Goal: Navigation & Orientation: Understand site structure

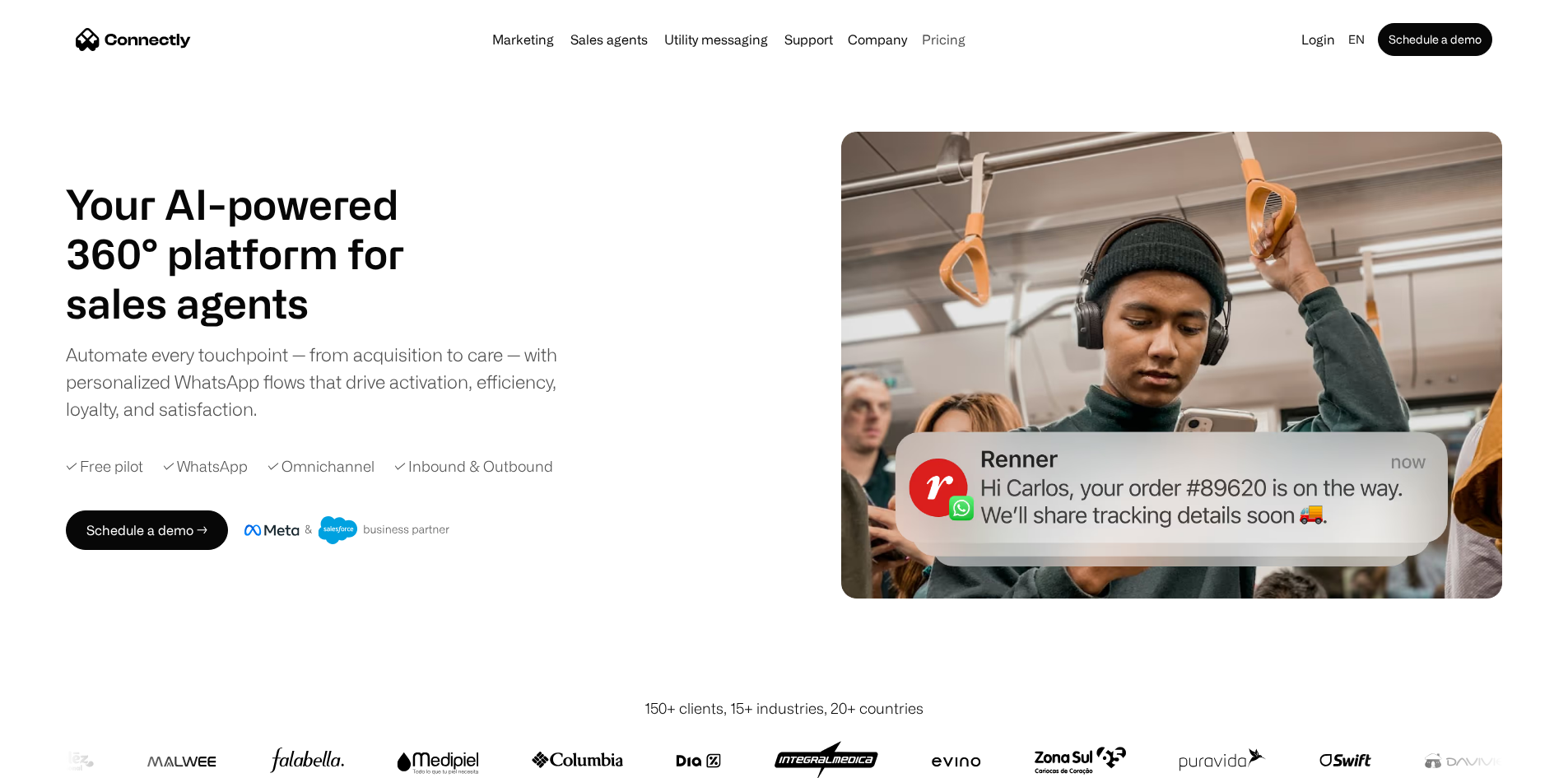
click at [973, 41] on link "Pricing" at bounding box center [944, 39] width 57 height 13
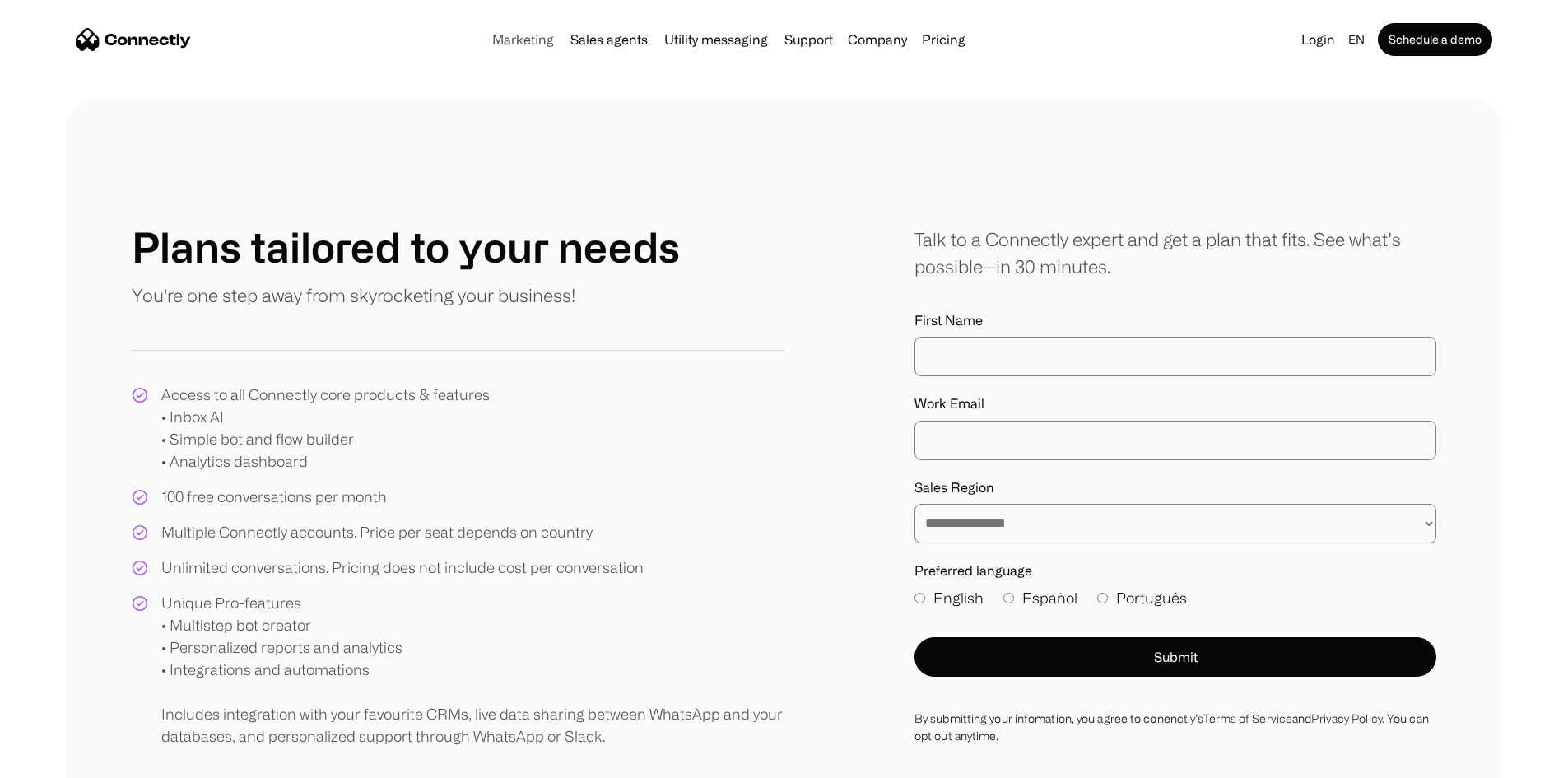
click at [486, 44] on link "Marketing" at bounding box center [523, 39] width 75 height 13
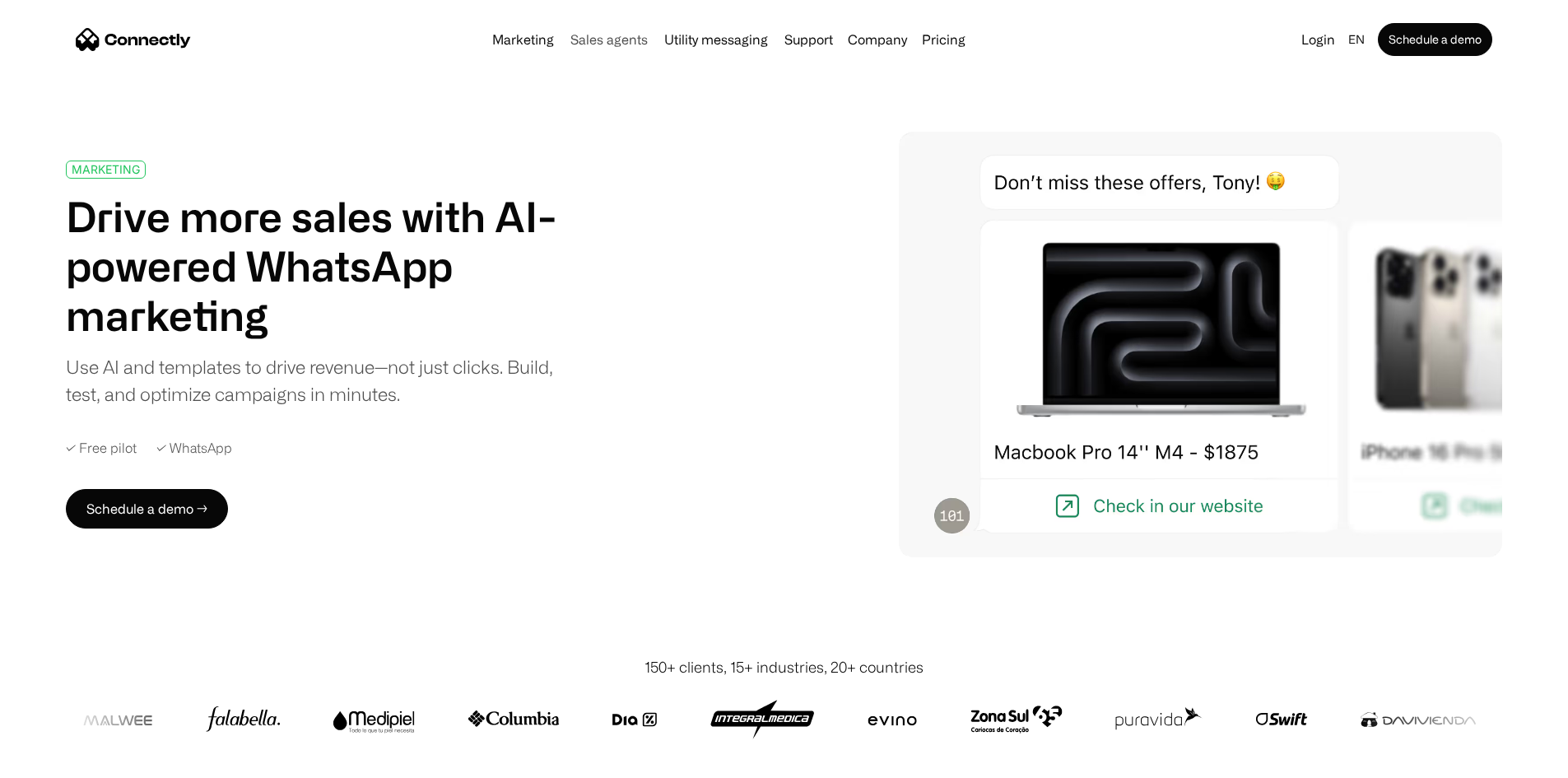
click at [610, 41] on link "Sales agents" at bounding box center [608, 39] width 91 height 13
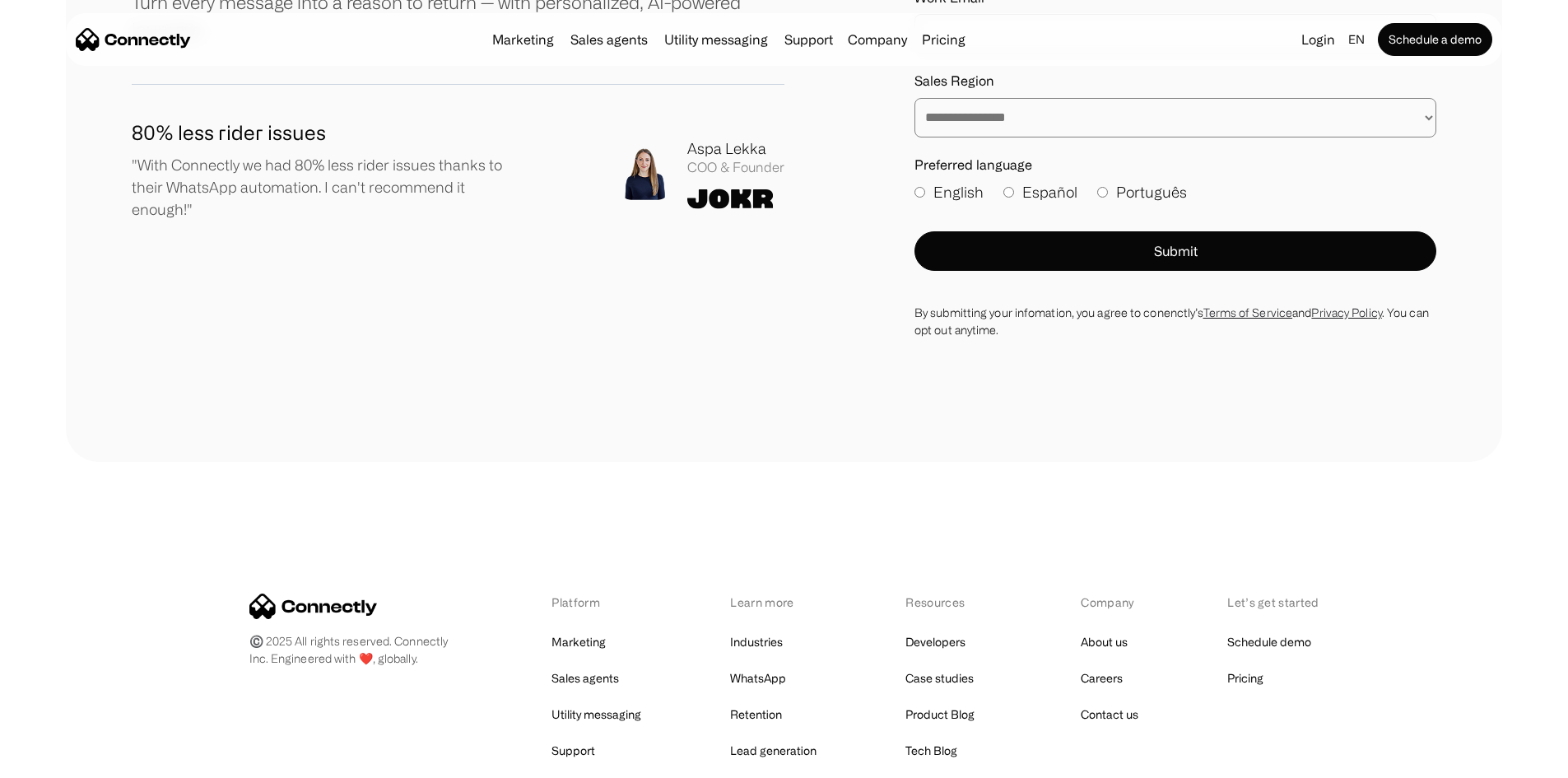
scroll to position [4890, 0]
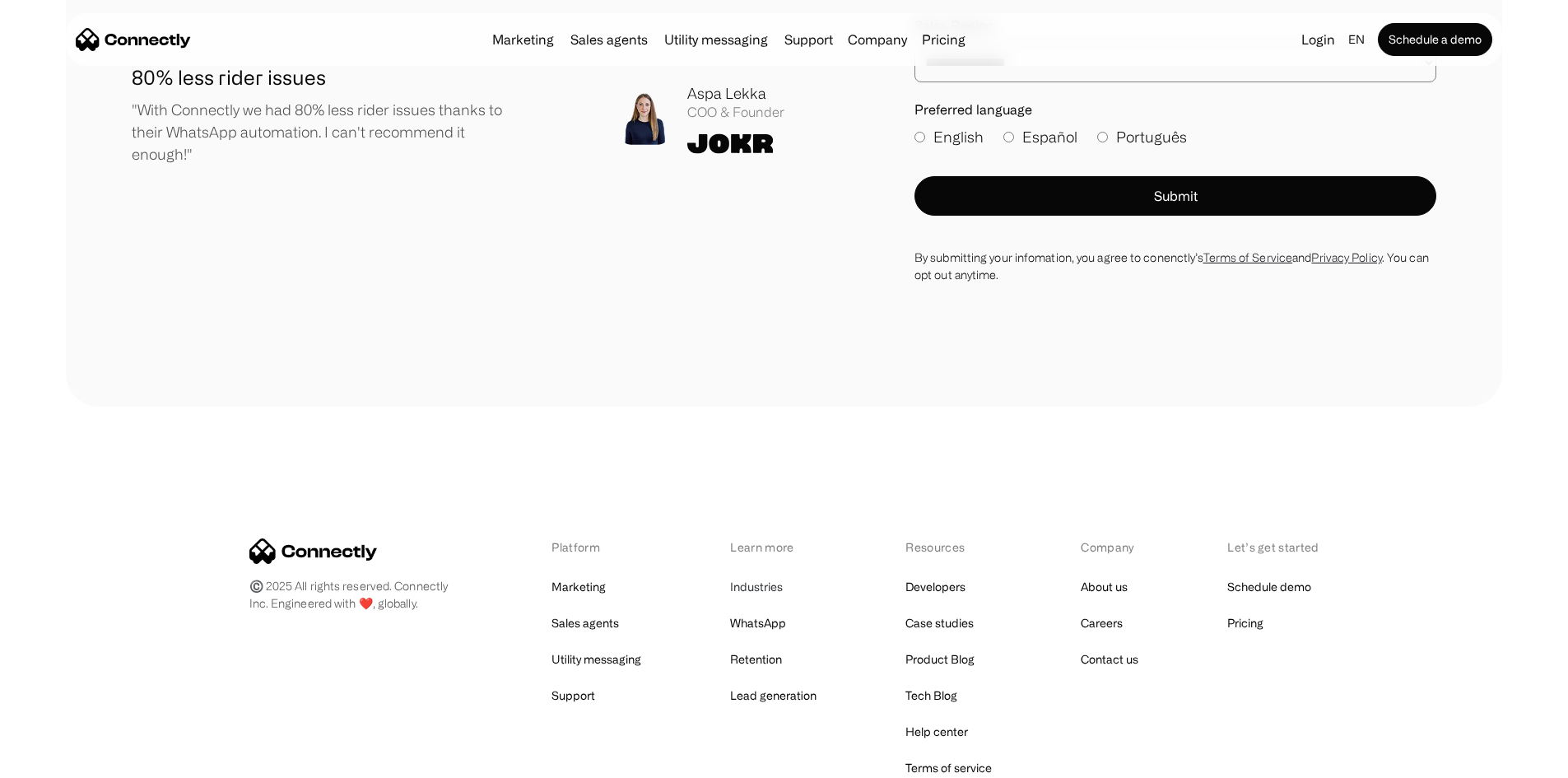
click at [776, 576] on link "Industries" at bounding box center [756, 586] width 53 height 23
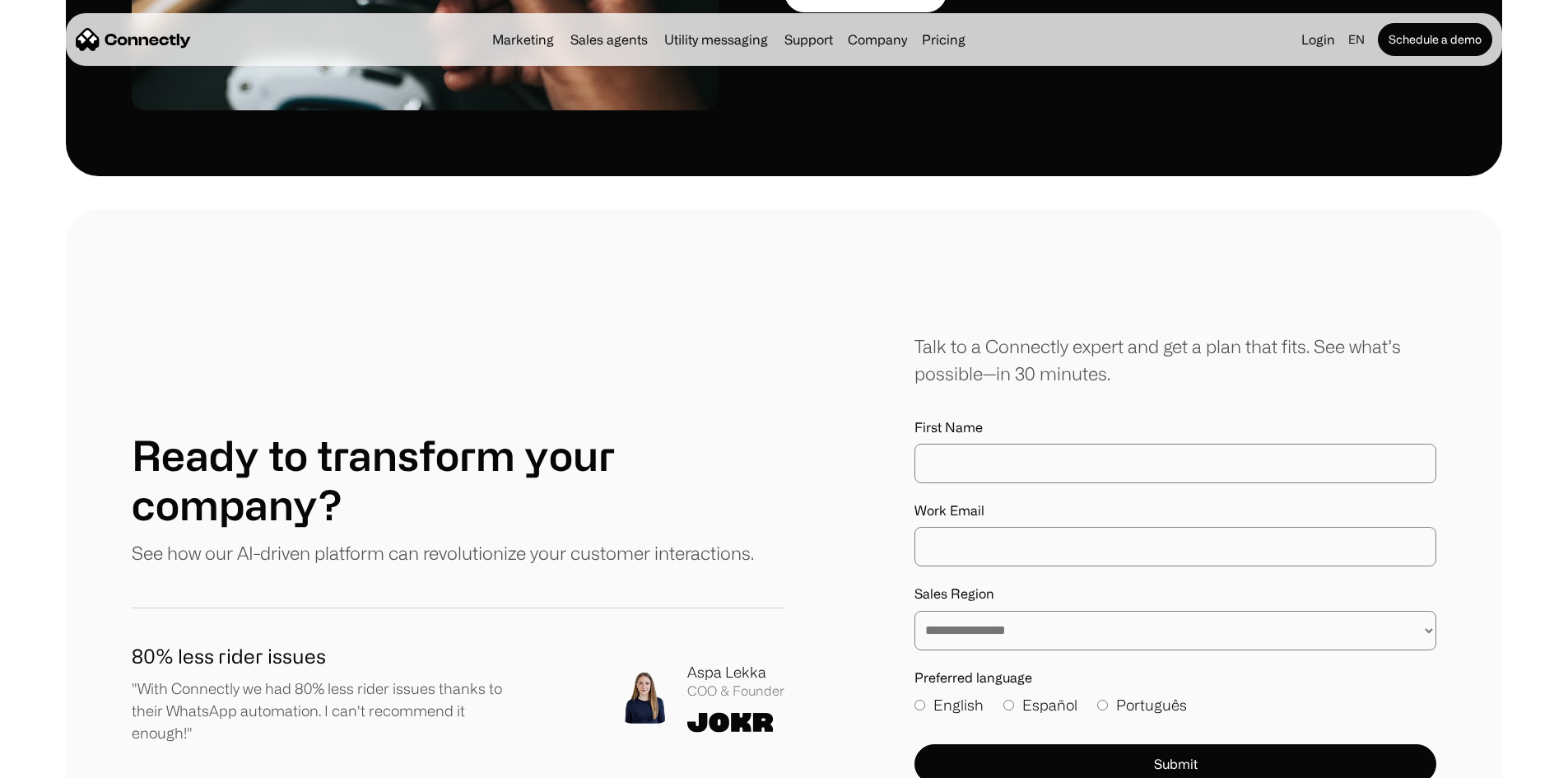
scroll to position [4981, 0]
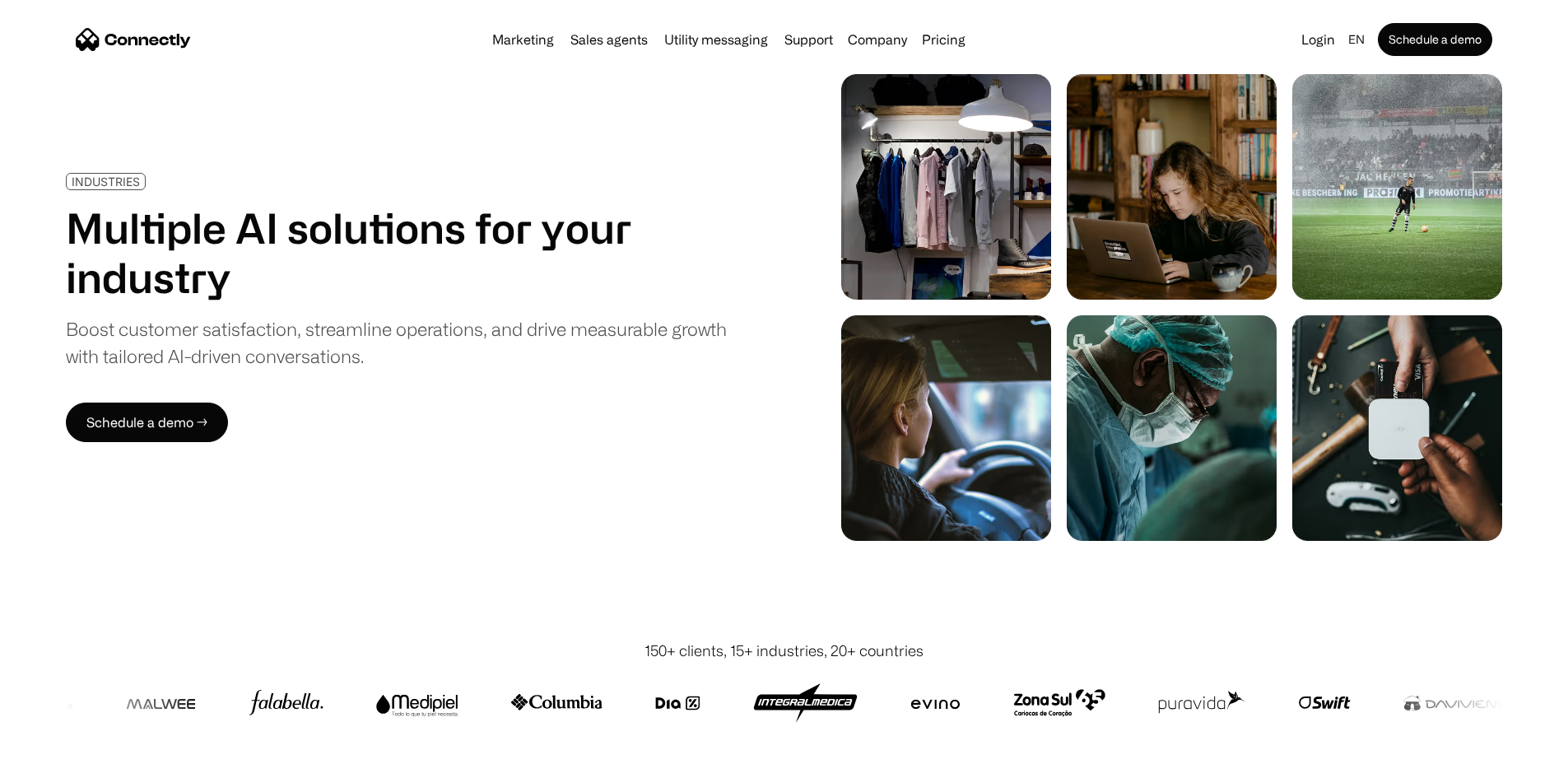
scroll to position [0, 0]
